Goal: Information Seeking & Learning: Learn about a topic

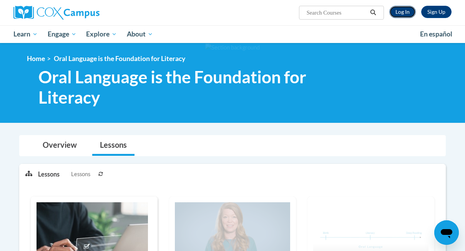
click at [402, 13] on link "Log In" at bounding box center [402, 12] width 27 height 12
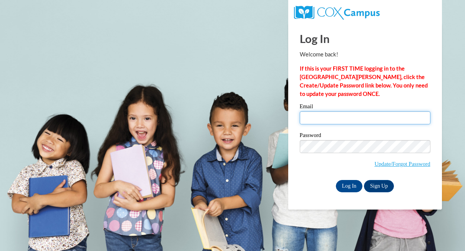
click at [375, 118] on input "Email" at bounding box center [365, 117] width 131 height 13
type input "chris.damico@traverschool.org"
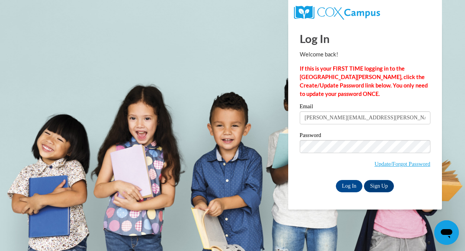
click at [372, 137] on label "Password" at bounding box center [365, 137] width 131 height 8
click at [353, 183] on input "Log In" at bounding box center [349, 186] width 27 height 12
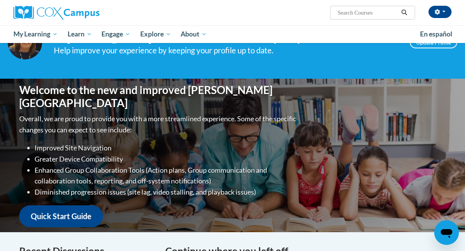
scroll to position [7, 0]
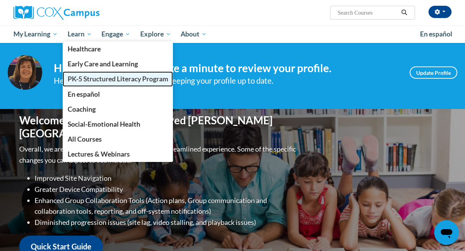
click at [89, 79] on span "PK-5 Structured Literacy Program" at bounding box center [118, 79] width 101 height 8
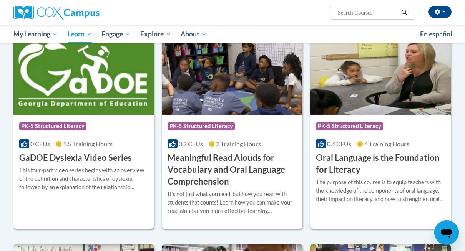
scroll to position [460, 0]
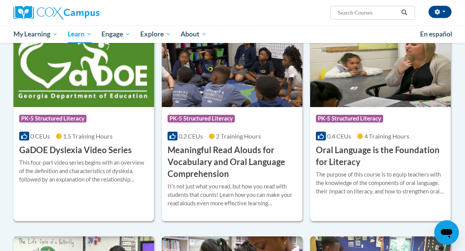
click at [71, 172] on div "This four-part video series begins with an overview of the definition and chara…" at bounding box center [83, 171] width 129 height 25
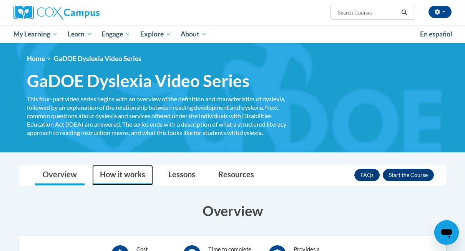
click at [123, 177] on link "How it works" at bounding box center [122, 175] width 61 height 20
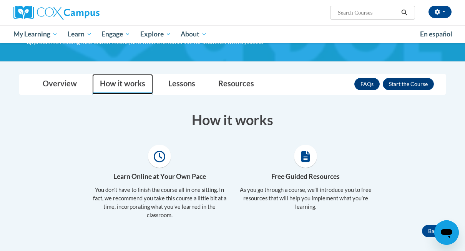
scroll to position [91, 0]
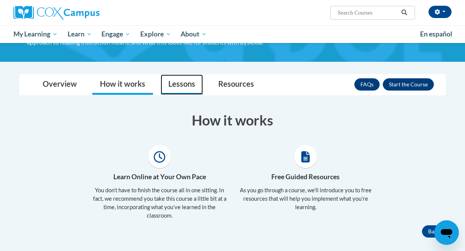
click at [178, 86] on link "Lessons" at bounding box center [182, 85] width 42 height 20
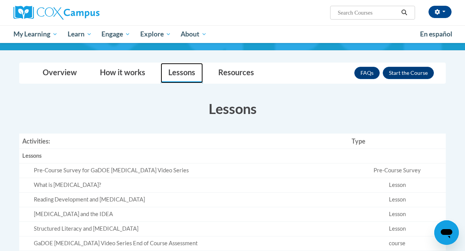
scroll to position [97, 0]
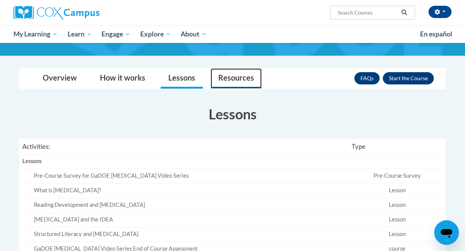
click at [230, 83] on link "Resources" at bounding box center [236, 78] width 51 height 20
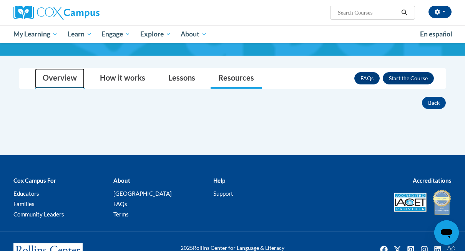
click at [66, 81] on link "Overview" at bounding box center [60, 78] width 50 height 20
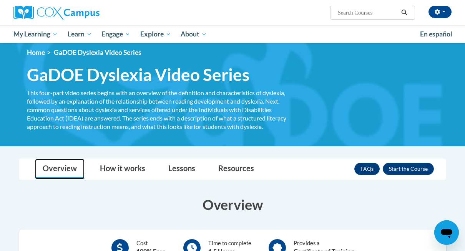
scroll to position [1, 0]
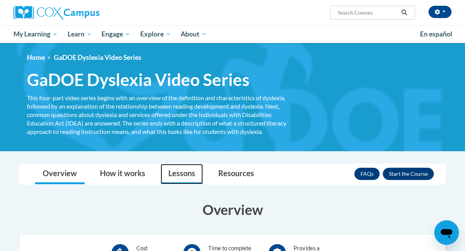
click at [186, 176] on link "Lessons" at bounding box center [182, 174] width 42 height 20
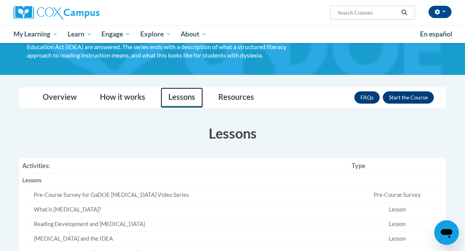
scroll to position [0, 0]
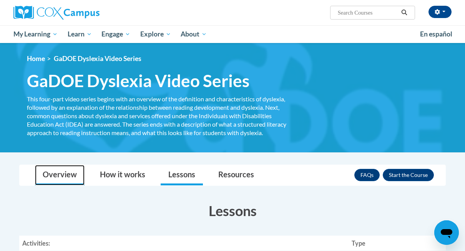
click at [60, 174] on link "Overview" at bounding box center [60, 175] width 50 height 20
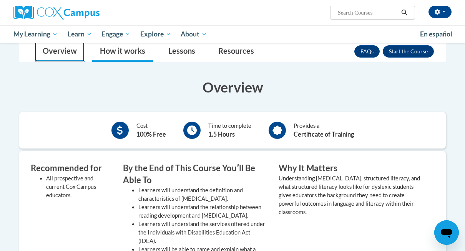
scroll to position [124, 0]
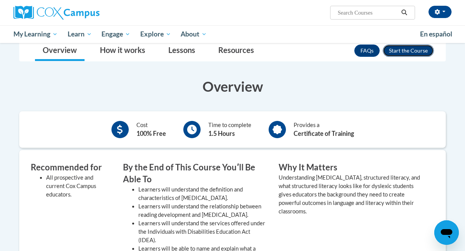
click at [408, 49] on button "Enroll" at bounding box center [408, 51] width 51 height 12
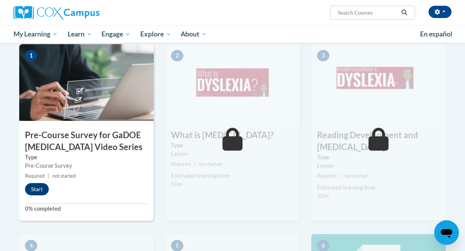
scroll to position [173, 0]
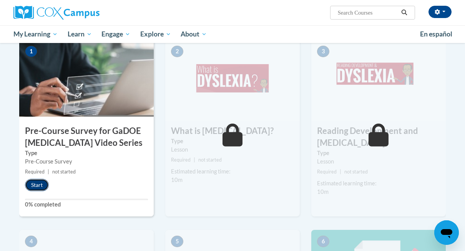
click at [36, 184] on button "Start" at bounding box center [37, 185] width 24 height 12
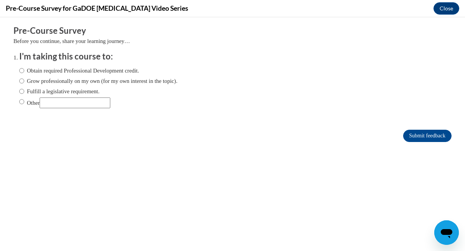
scroll to position [0, 0]
click at [23, 70] on input "Obtain required Professional Development credit." at bounding box center [21, 70] width 5 height 8
radio input "true"
click at [22, 80] on input "Grow professionally on my own (for my own interest in the topic)." at bounding box center [21, 81] width 5 height 8
radio input "true"
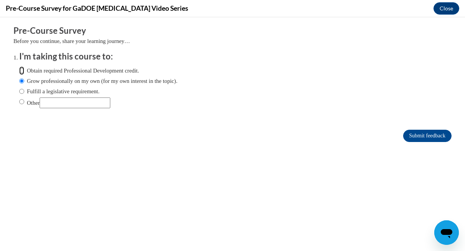
click at [21, 70] on input "Obtain required Professional Development credit." at bounding box center [21, 70] width 5 height 8
radio input "true"
click at [432, 132] on input "Submit feedback" at bounding box center [427, 136] width 48 height 12
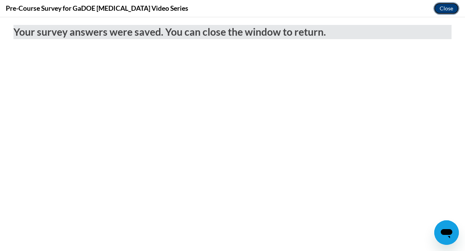
click at [448, 8] on button "Close" at bounding box center [446, 8] width 26 height 12
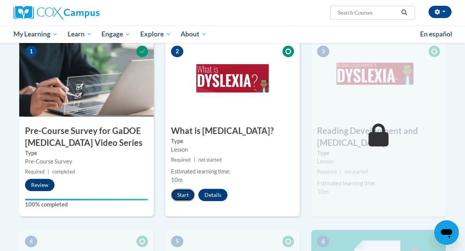
click at [179, 196] on button "Start" at bounding box center [183, 195] width 24 height 12
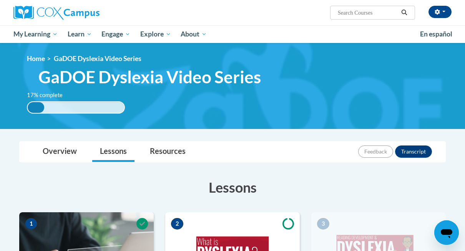
scroll to position [173, 0]
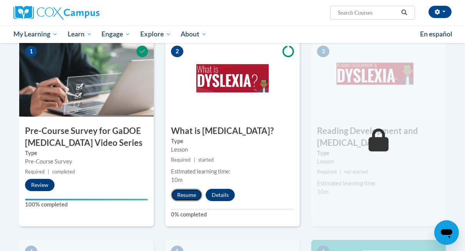
click at [185, 194] on button "Resume" at bounding box center [186, 195] width 31 height 12
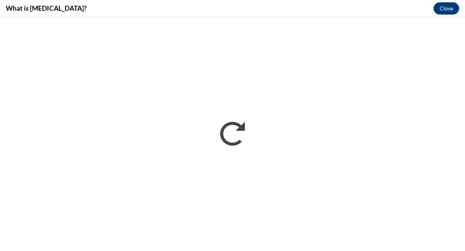
scroll to position [0, 0]
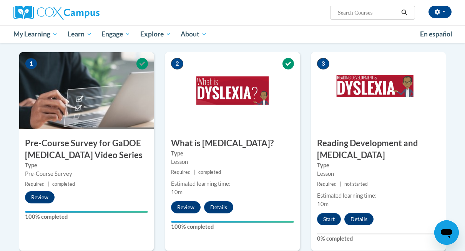
scroll to position [159, 0]
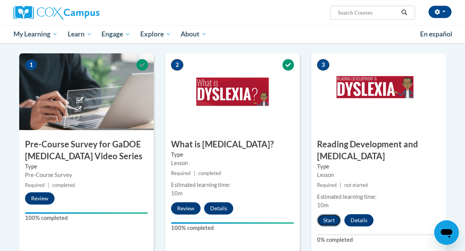
click at [329, 219] on button "Start" at bounding box center [329, 220] width 24 height 12
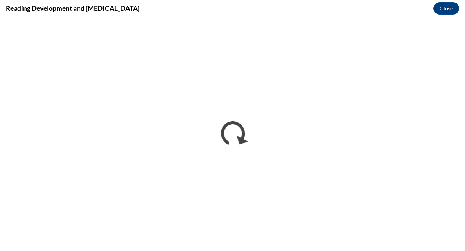
scroll to position [0, 0]
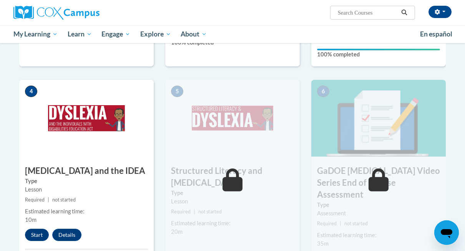
scroll to position [344, 0]
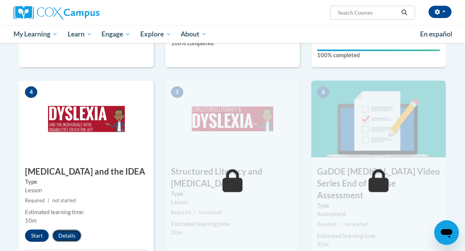
click at [64, 236] on button "Details" at bounding box center [66, 236] width 29 height 12
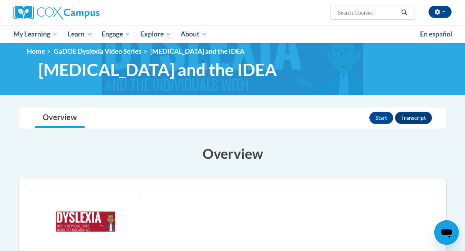
scroll to position [7, 0]
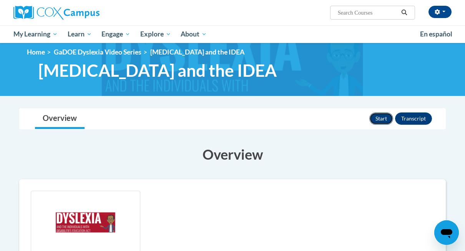
click at [383, 119] on button "Start" at bounding box center [381, 119] width 24 height 12
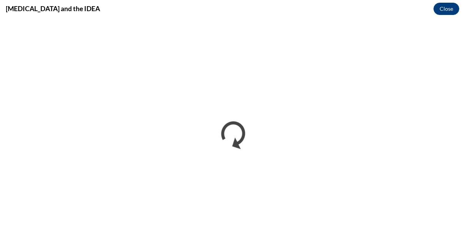
scroll to position [0, 0]
